Goal: Information Seeking & Learning: Learn about a topic

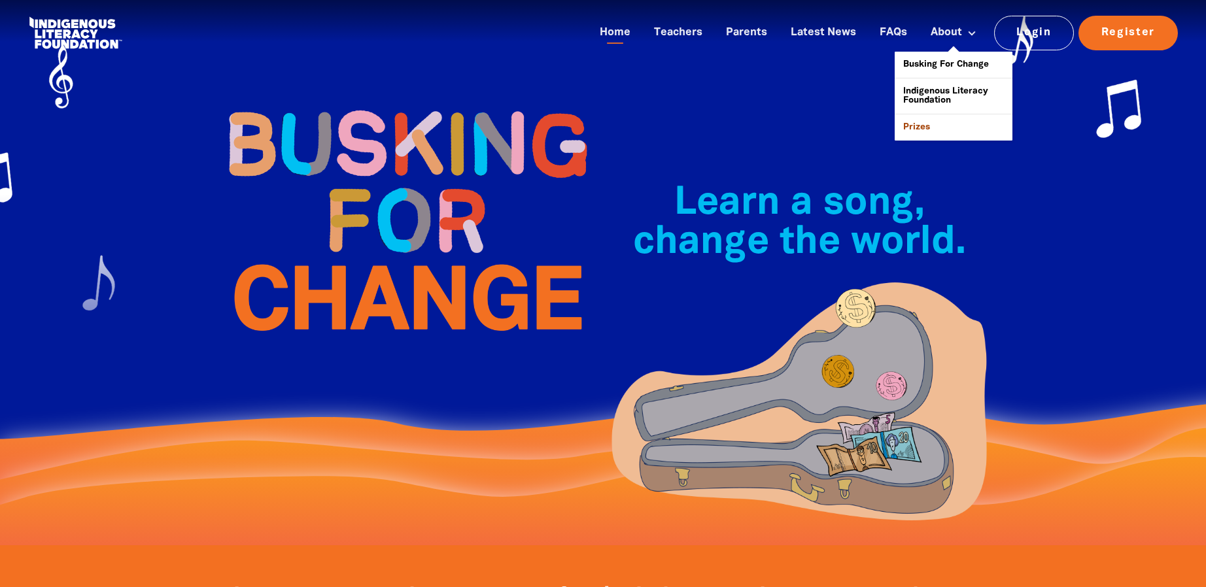
click at [919, 123] on link "Prizes" at bounding box center [954, 127] width 118 height 26
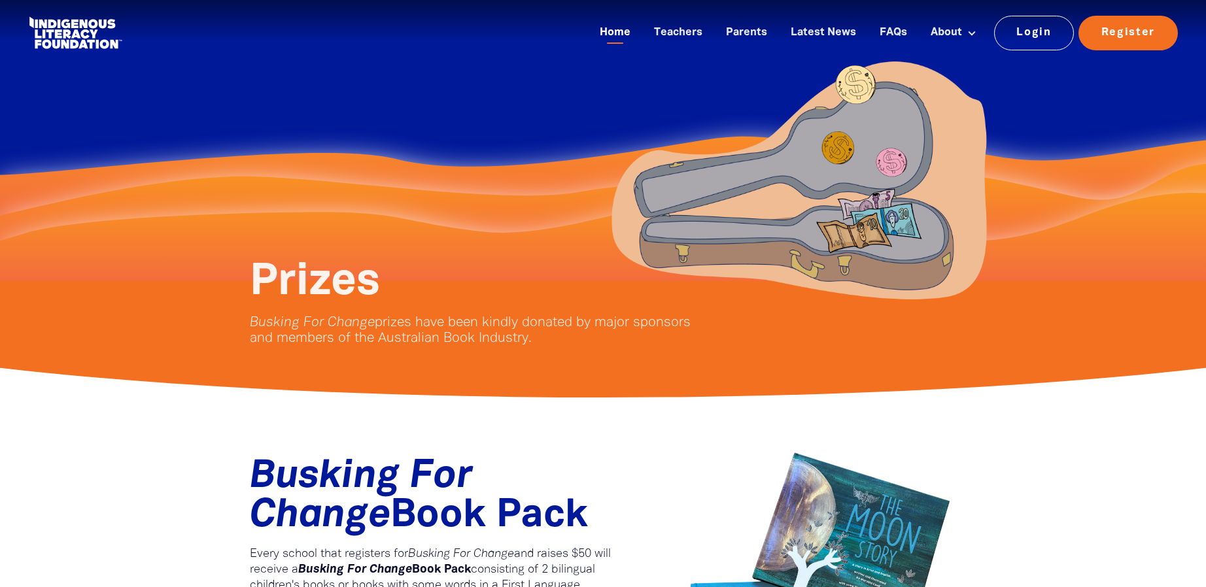
click at [629, 32] on link "Home" at bounding box center [615, 33] width 46 height 22
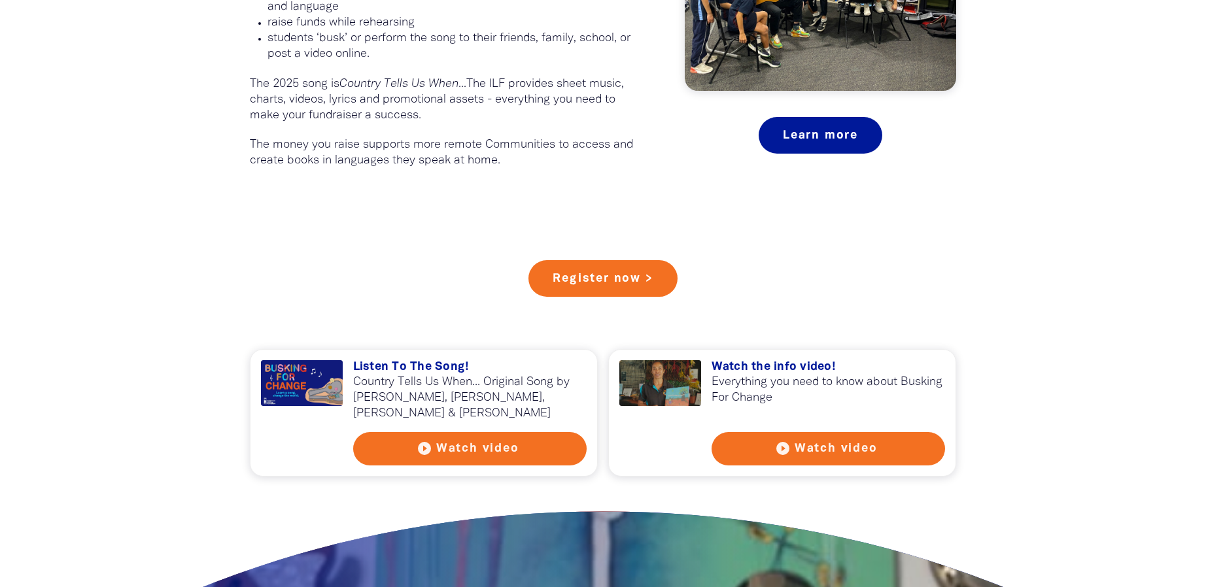
scroll to position [981, 0]
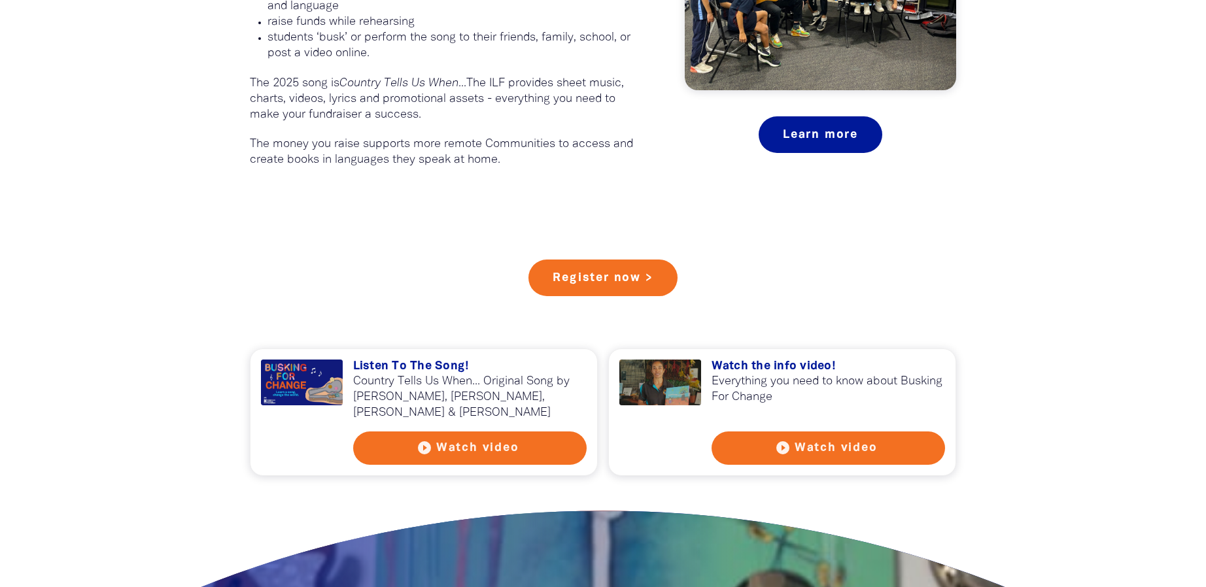
click at [314, 378] on div at bounding box center [302, 383] width 82 height 46
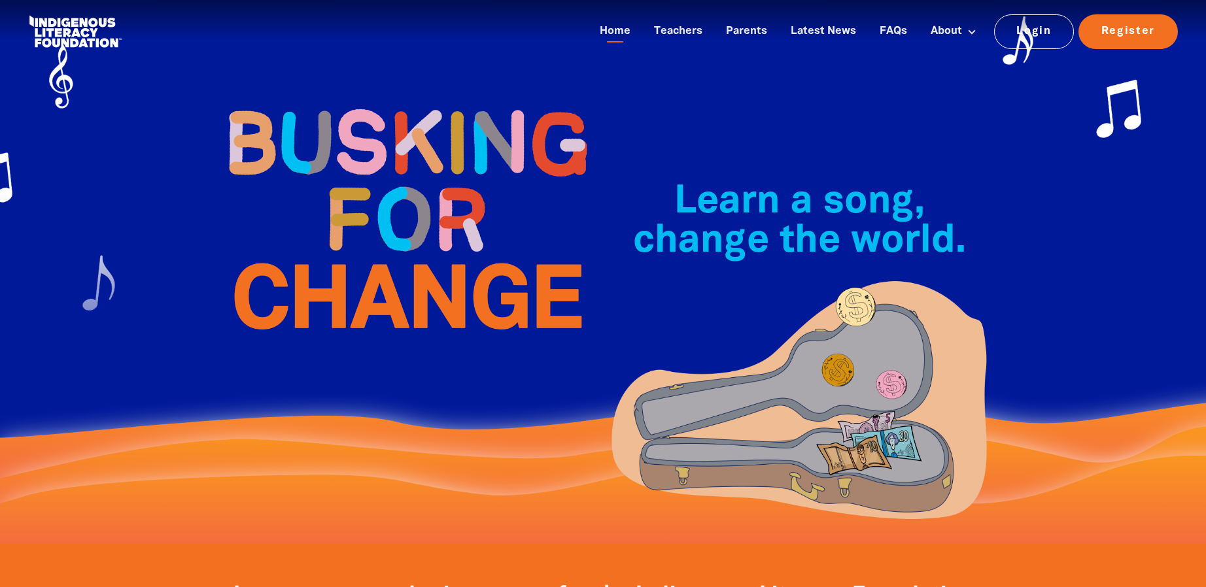
scroll to position [0, 0]
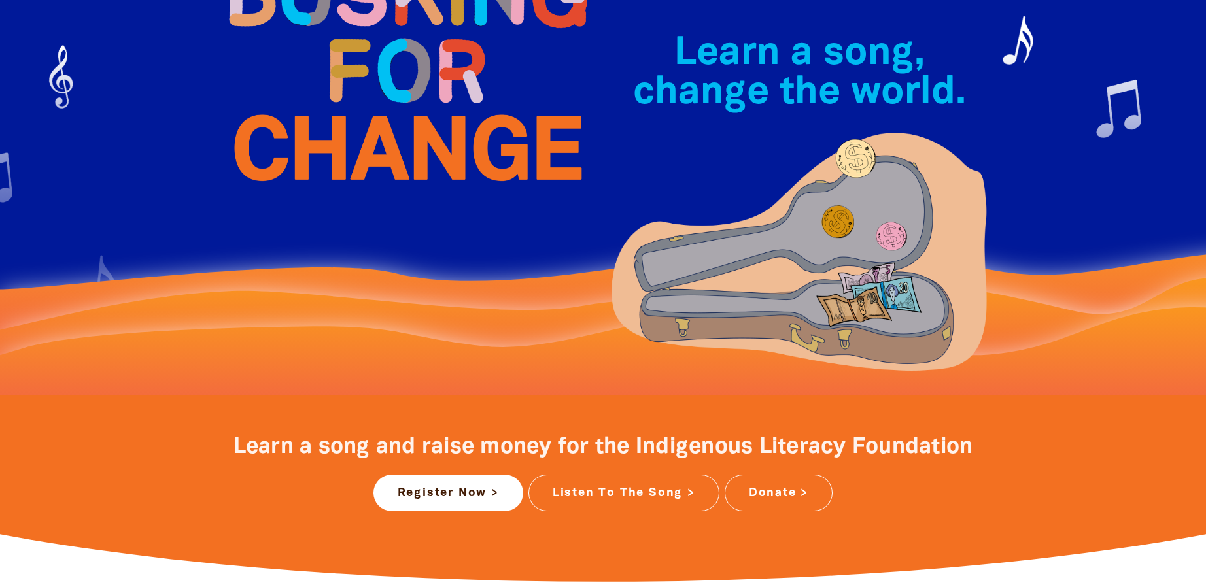
scroll to position [196, 0]
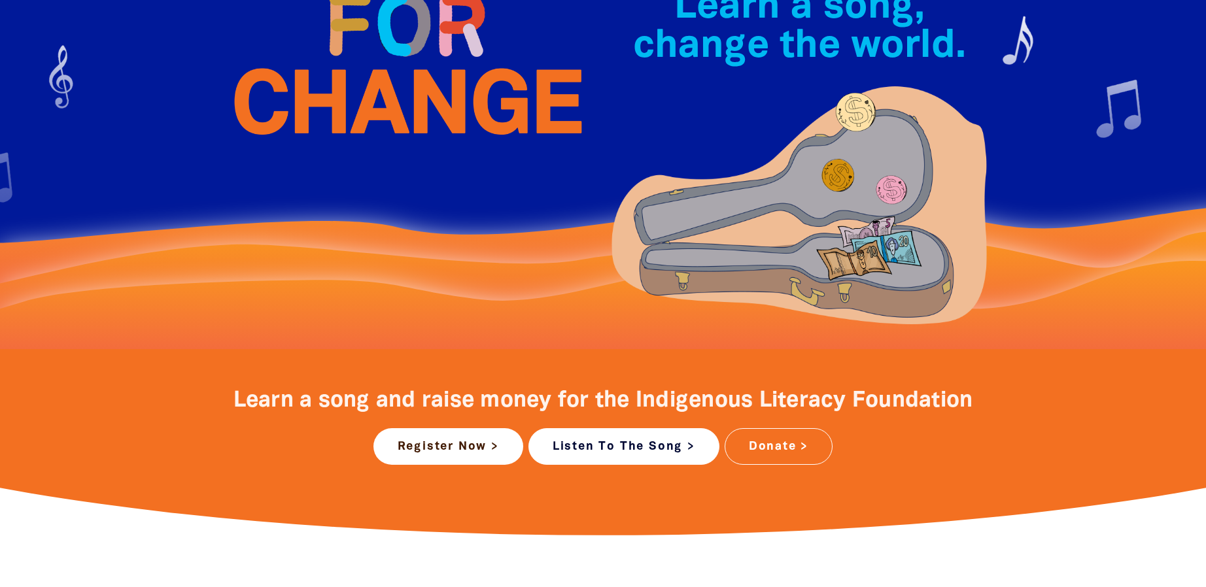
click at [627, 435] on link "Listen To The Song >" at bounding box center [624, 447] width 191 height 37
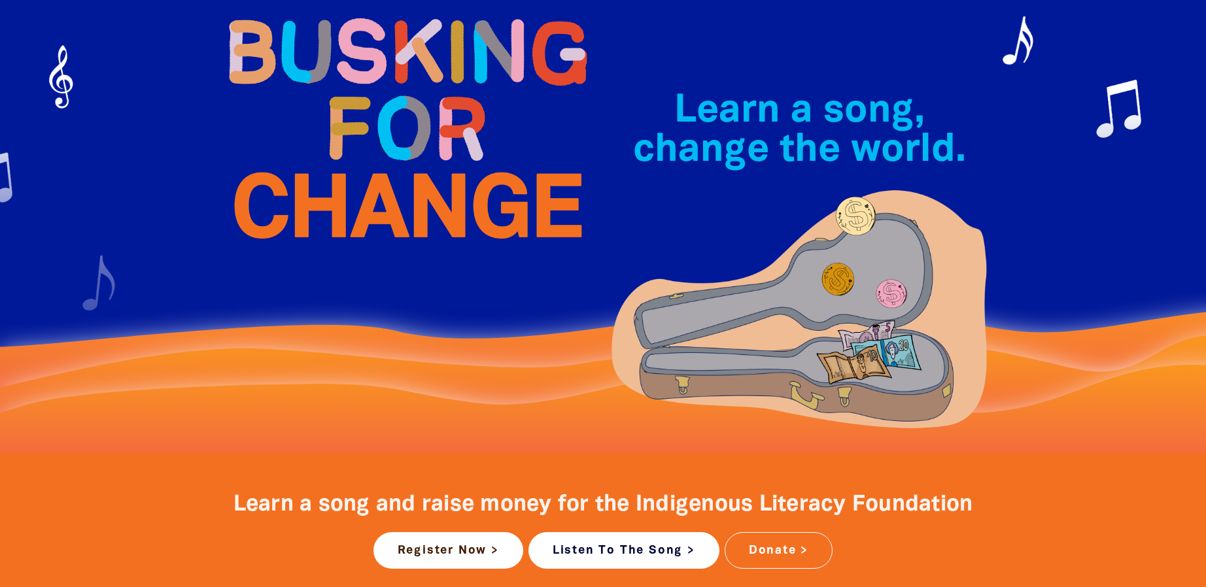
scroll to position [0, 0]
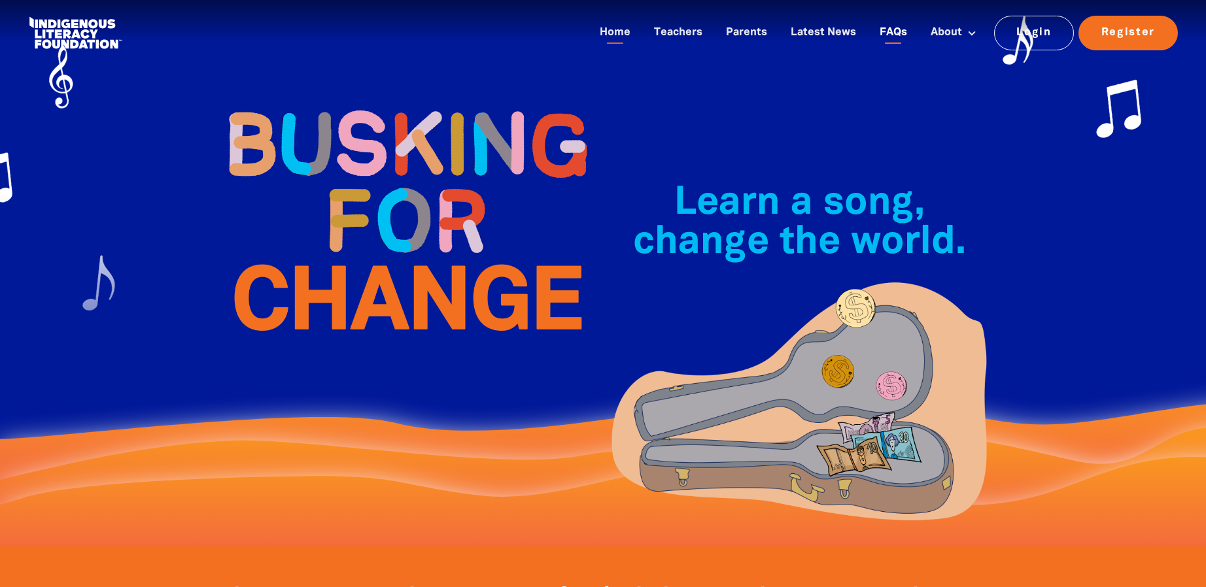
click at [887, 33] on link "FAQs" at bounding box center [893, 33] width 43 height 22
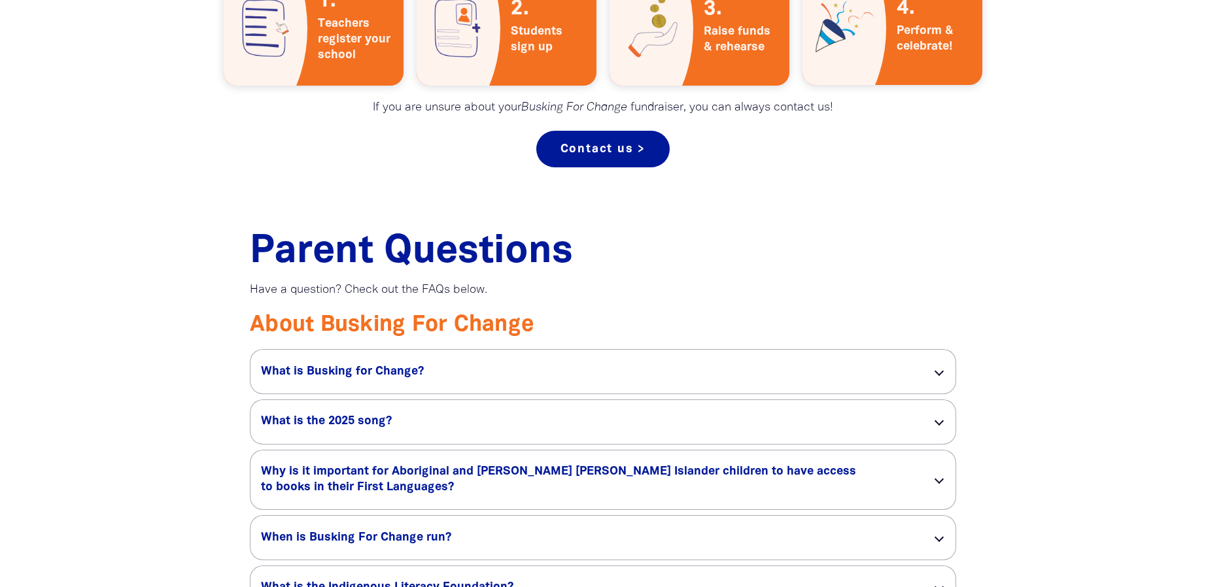
scroll to position [785, 0]
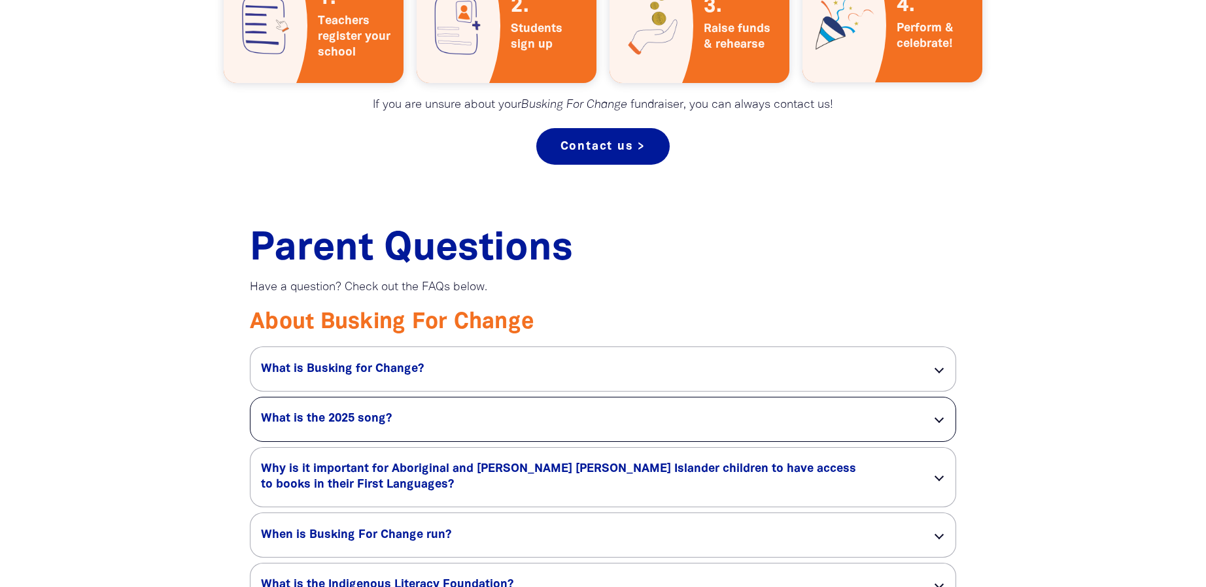
click at [945, 419] on div "What is the 2025 song? link" at bounding box center [603, 420] width 705 height 44
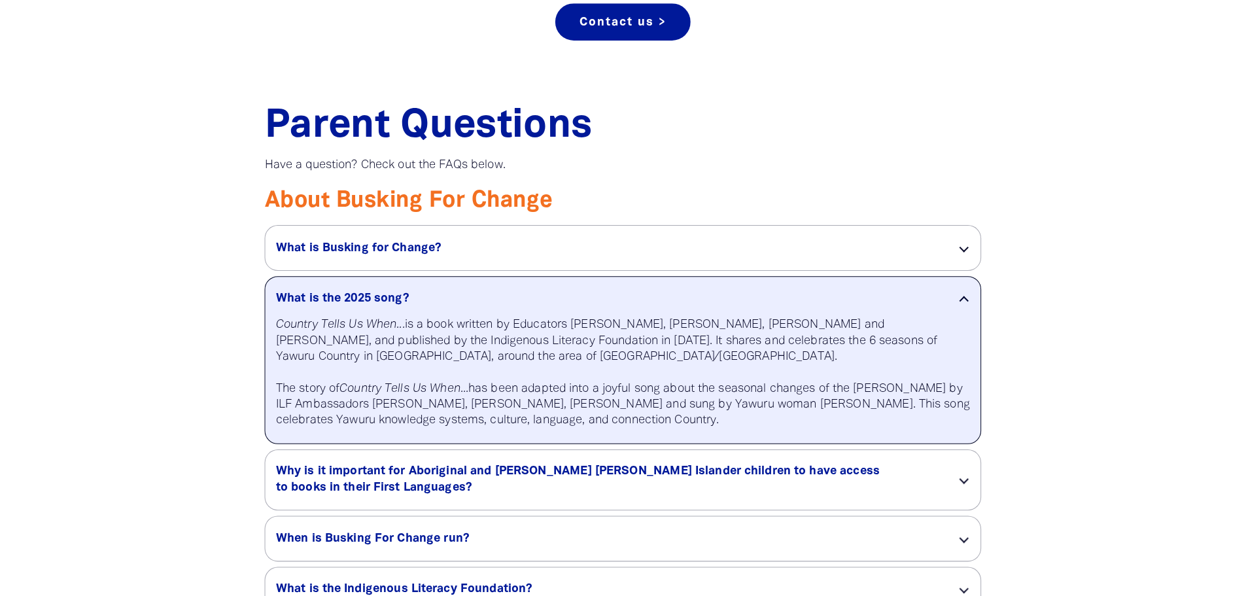
scroll to position [916, 0]
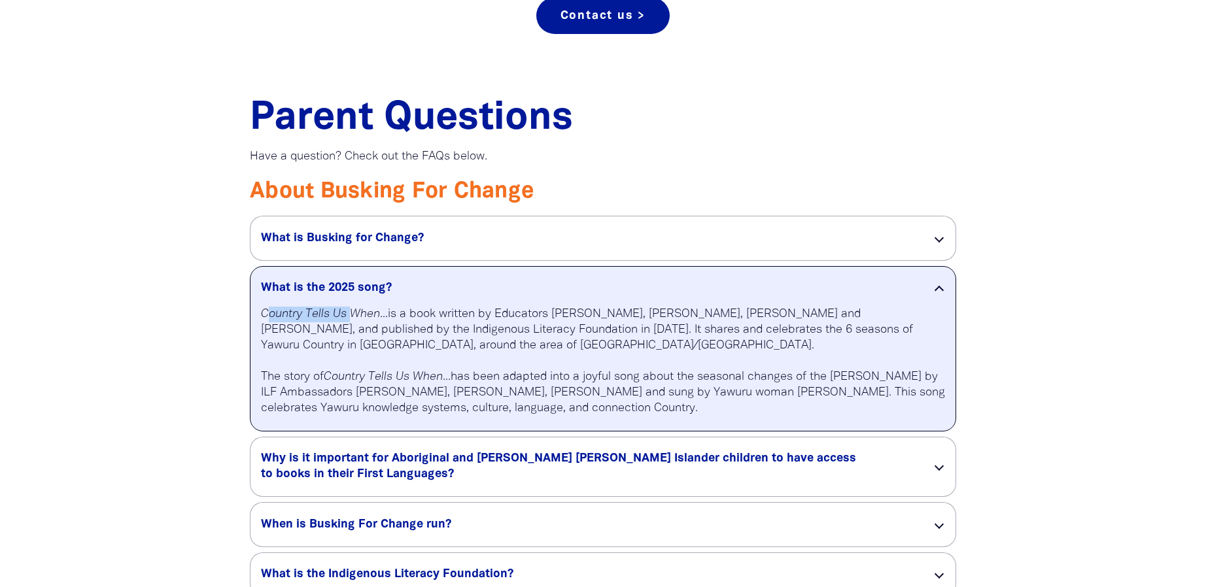
drag, startPoint x: 266, startPoint y: 312, endPoint x: 356, endPoint y: 311, distance: 90.3
click at [356, 311] on icon "Country Tells Us When..." at bounding box center [324, 314] width 127 height 11
drag, startPoint x: 261, startPoint y: 315, endPoint x: 381, endPoint y: 314, distance: 119.7
click at [381, 314] on icon "Country Tells Us When..." at bounding box center [324, 314] width 127 height 11
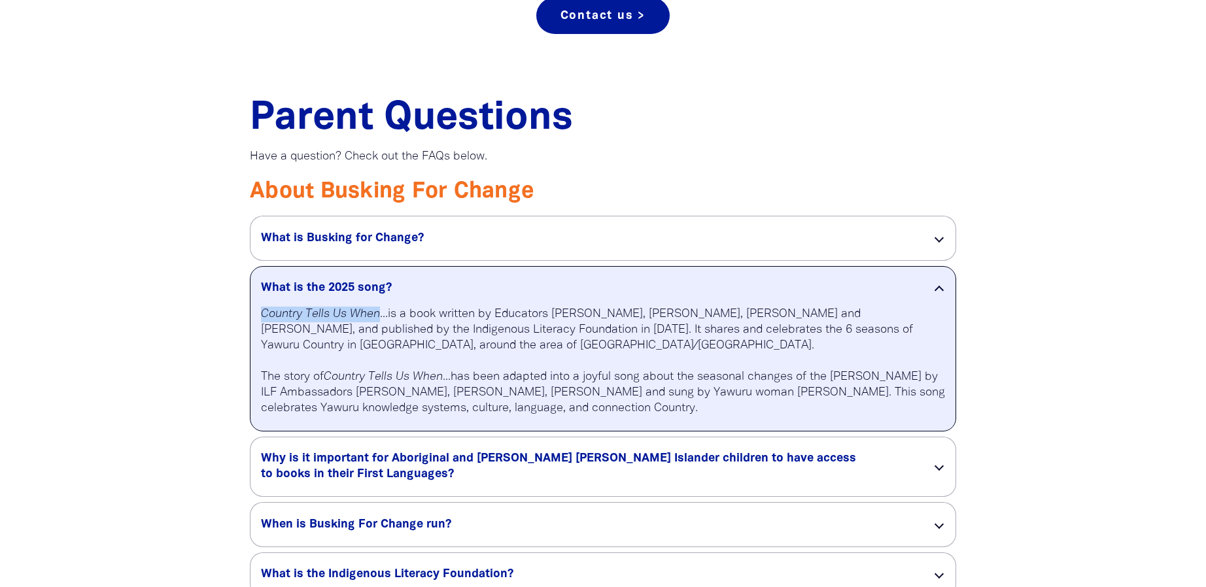
copy icon "Country Tells Us When"
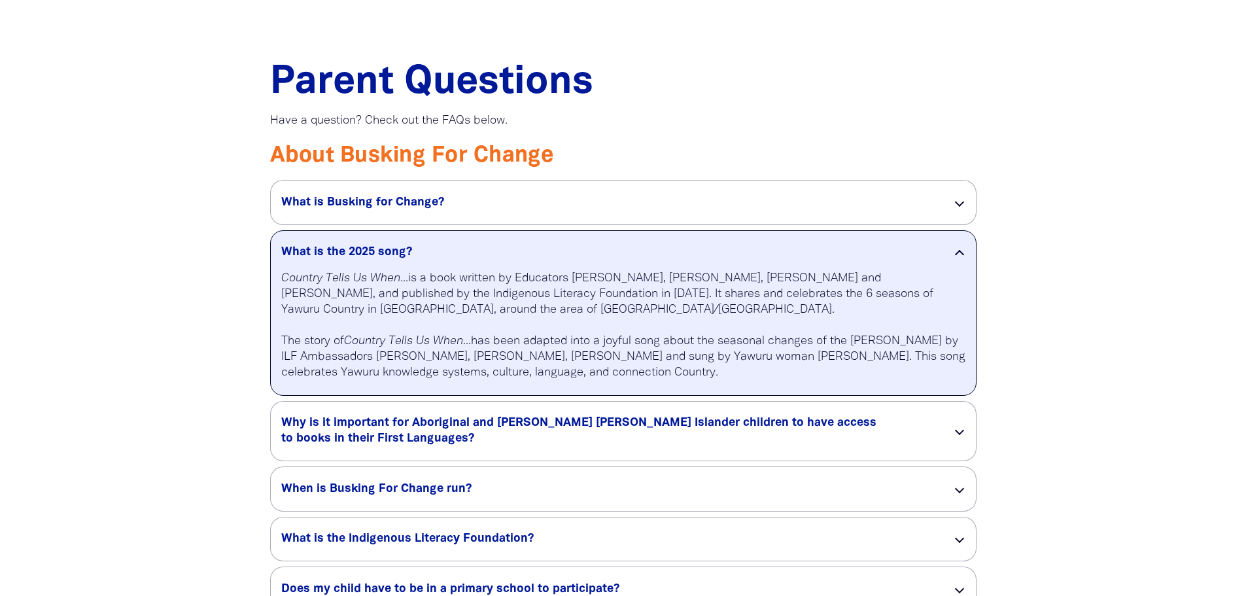
scroll to position [981, 0]
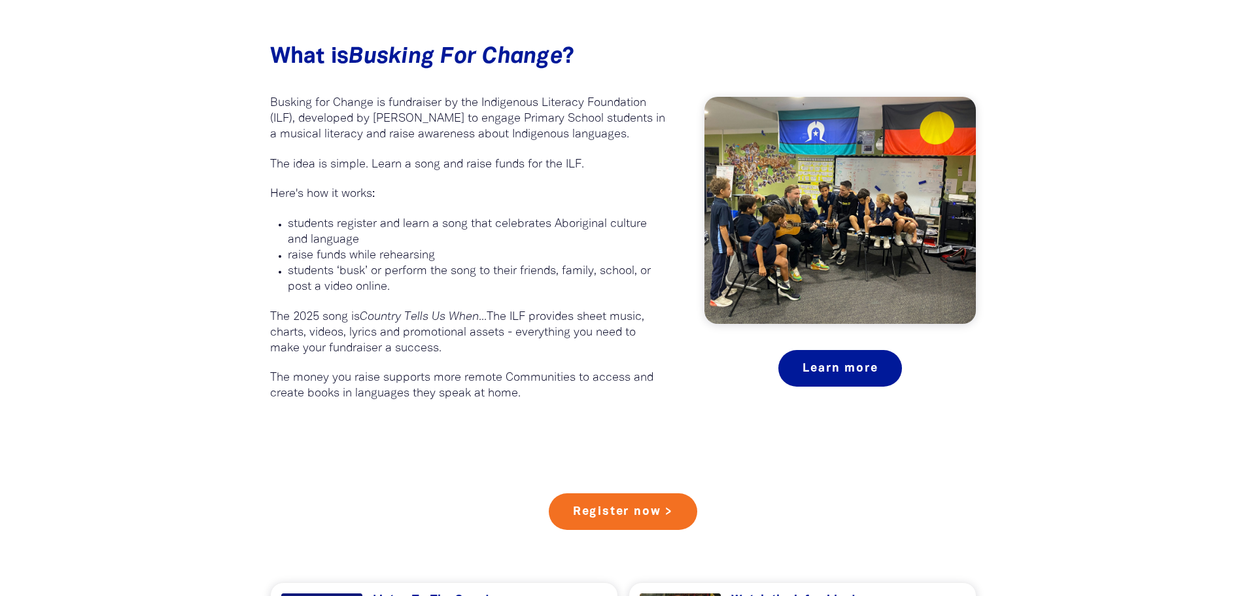
scroll to position [720, 0]
